Goal: Transaction & Acquisition: Book appointment/travel/reservation

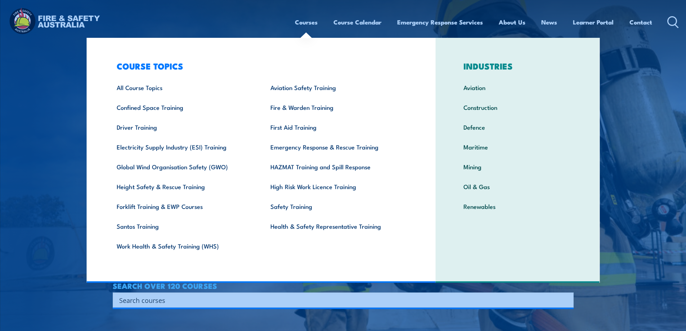
click at [308, 22] on link "Courses" at bounding box center [306, 22] width 23 height 19
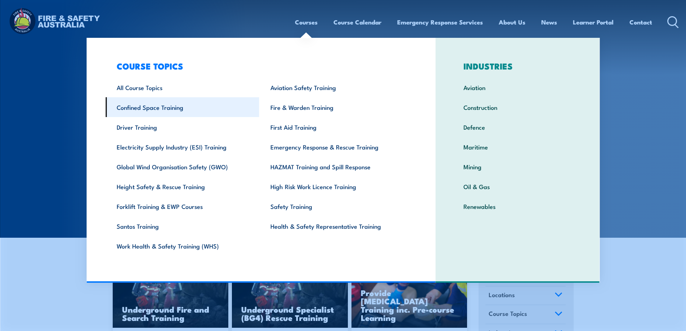
click at [148, 108] on link "Confined Space Training" at bounding box center [182, 107] width 154 height 20
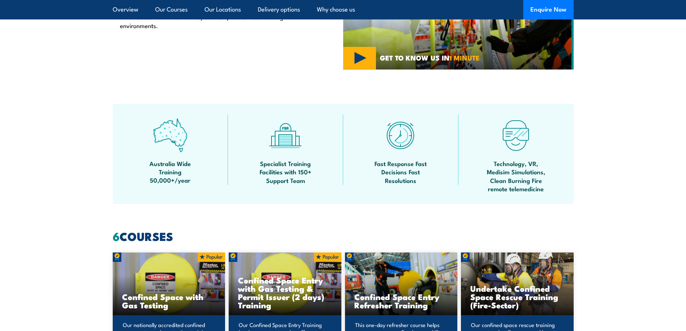
scroll to position [480, 0]
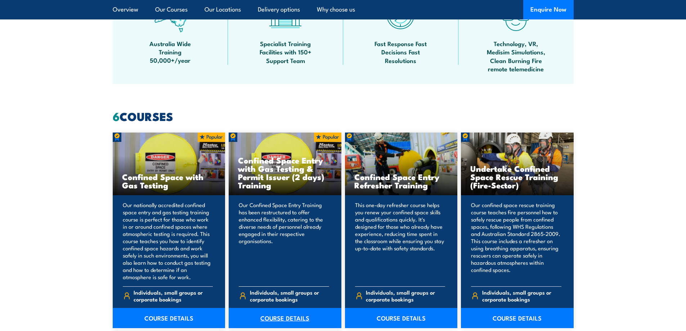
click at [284, 314] on link "COURSE DETAILS" at bounding box center [285, 318] width 113 height 20
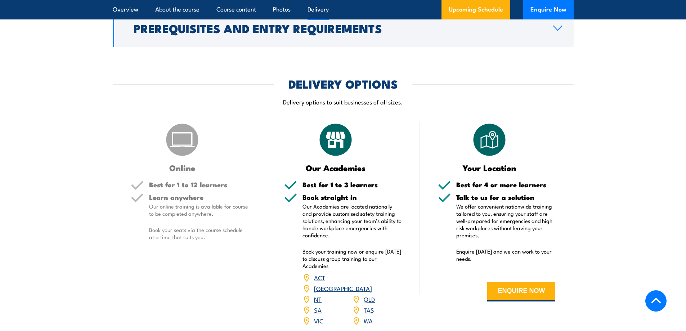
scroll to position [1020, 0]
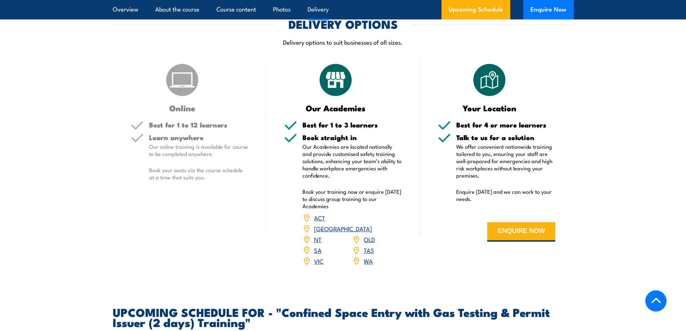
click at [318, 257] on link "VIC" at bounding box center [318, 260] width 9 height 9
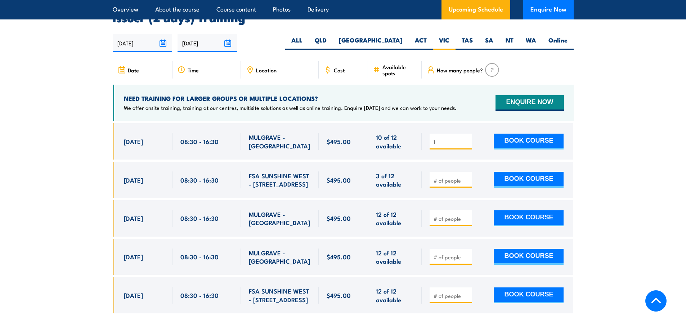
type input "1"
click at [467, 138] on input "1" at bounding box center [451, 141] width 36 height 7
click at [539, 141] on button "BOOK COURSE" at bounding box center [529, 142] width 70 height 16
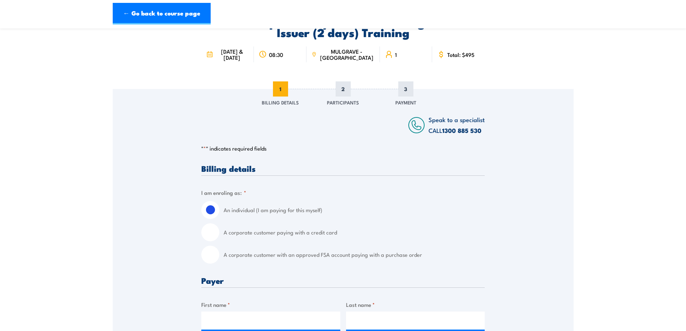
scroll to position [60, 0]
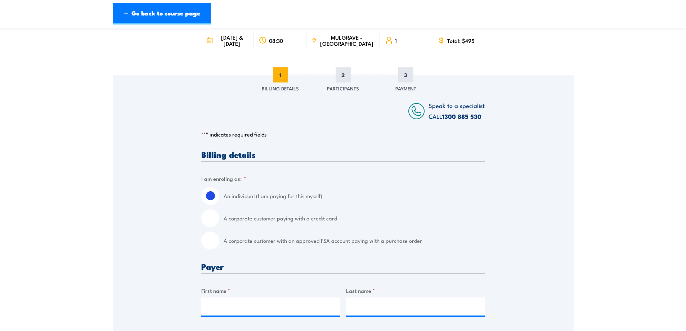
click at [208, 239] on input "A corporate customer with an approved FSA account paying with a purchase order" at bounding box center [210, 241] width 18 height 18
radio input "true"
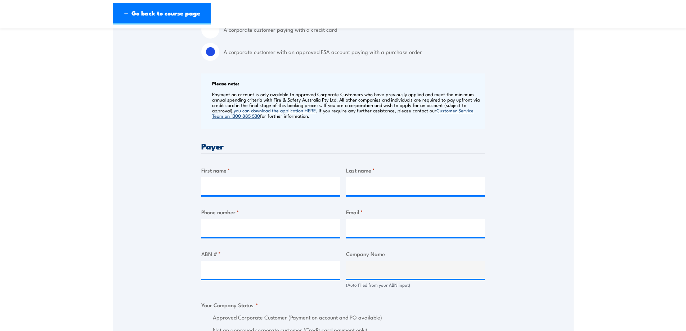
scroll to position [300, 0]
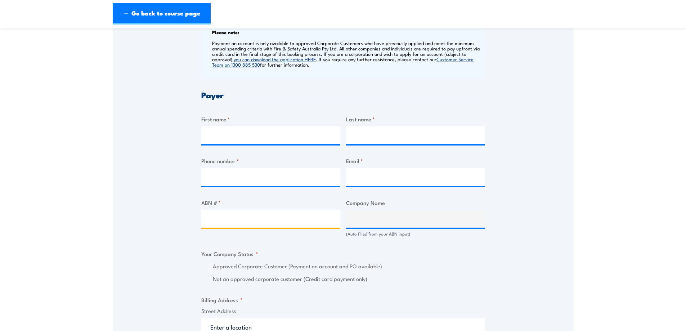
click at [248, 221] on input "ABN # *" at bounding box center [270, 219] width 139 height 18
type input "15617484741"
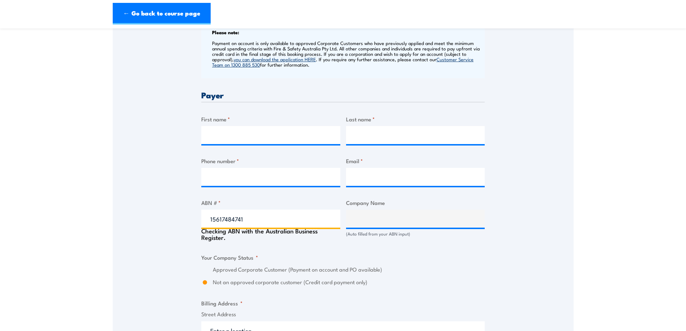
type input "SV JOINT VENTURE PTY LIMITED"
radio input "true"
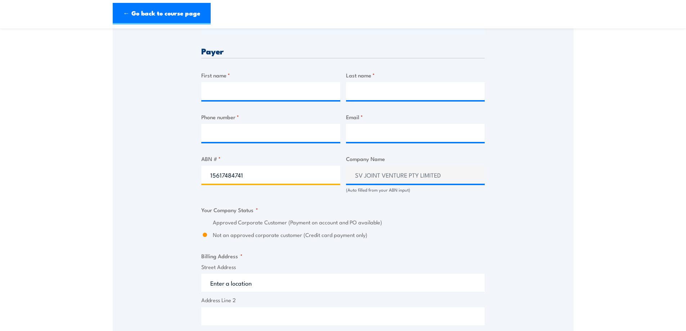
scroll to position [360, 0]
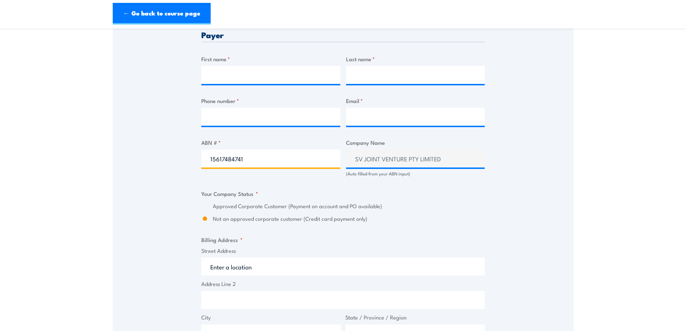
type input "15617484741"
click at [98, 149] on section "Confined Space Entry with Gas Testing & Permit Issuer (2 days) Training 08:30 1…" at bounding box center [343, 159] width 686 height 966
